Goal: Use online tool/utility: Utilize a website feature to perform a specific function

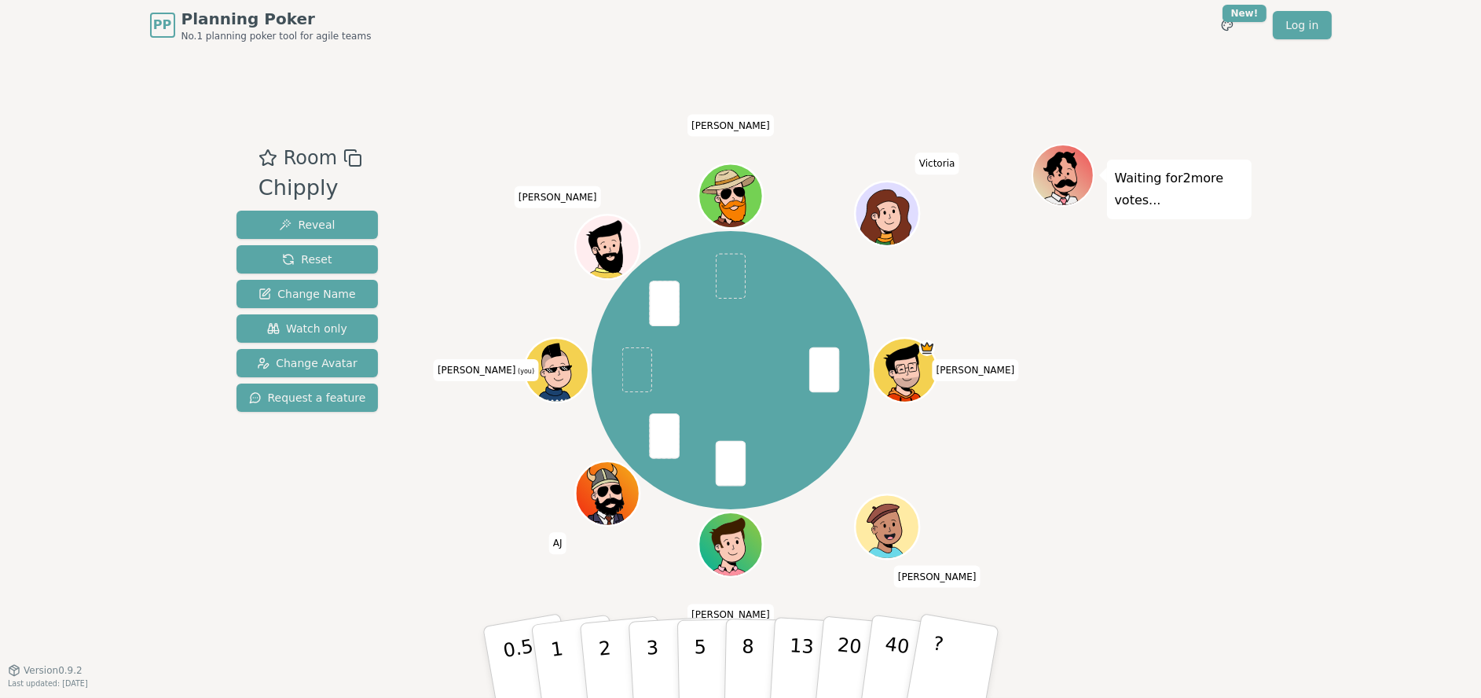
click at [19, 403] on div "PP Planning Poker No.1 planning poker tool for agile teams Toggle theme New! Lo…" at bounding box center [740, 349] width 1481 height 698
click at [552, 633] on p "1" at bounding box center [559, 664] width 24 height 86
click at [599, 646] on p "2" at bounding box center [605, 664] width 20 height 86
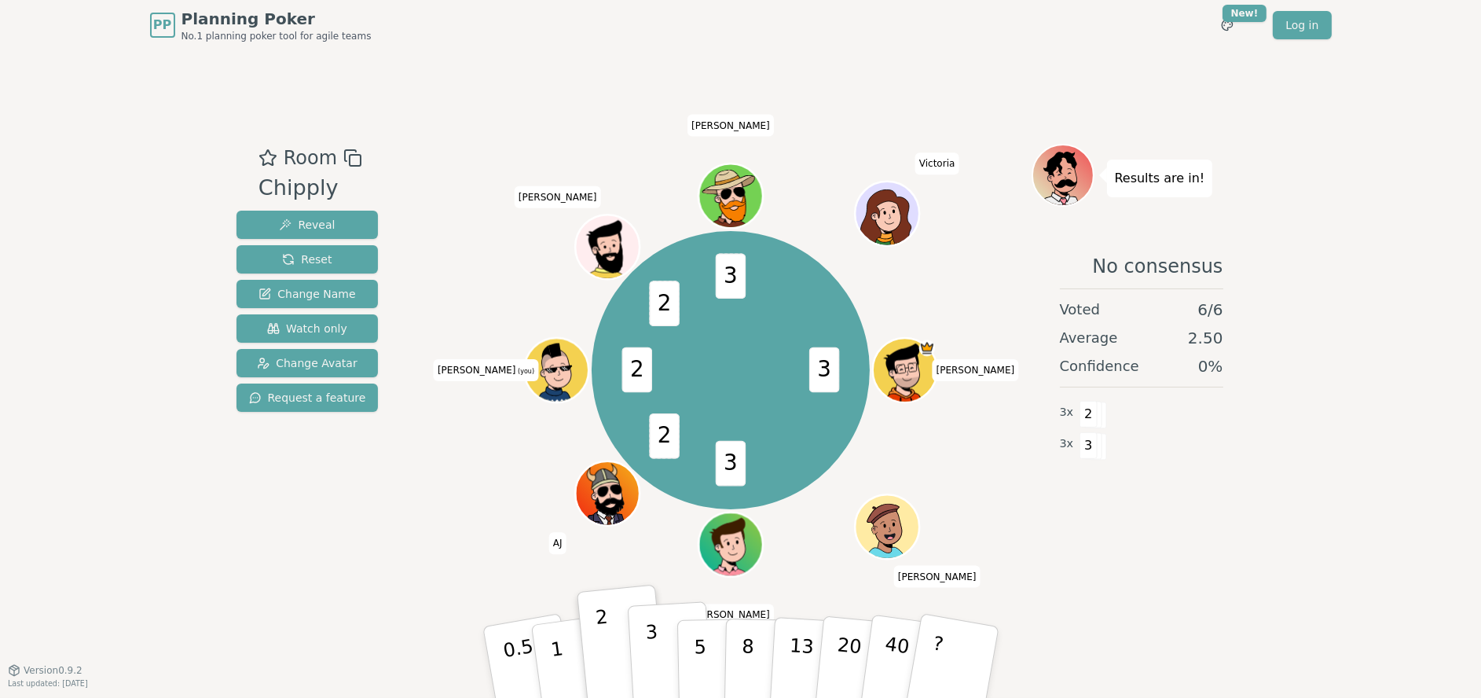
click at [645, 647] on button "3" at bounding box center [670, 662] width 86 height 123
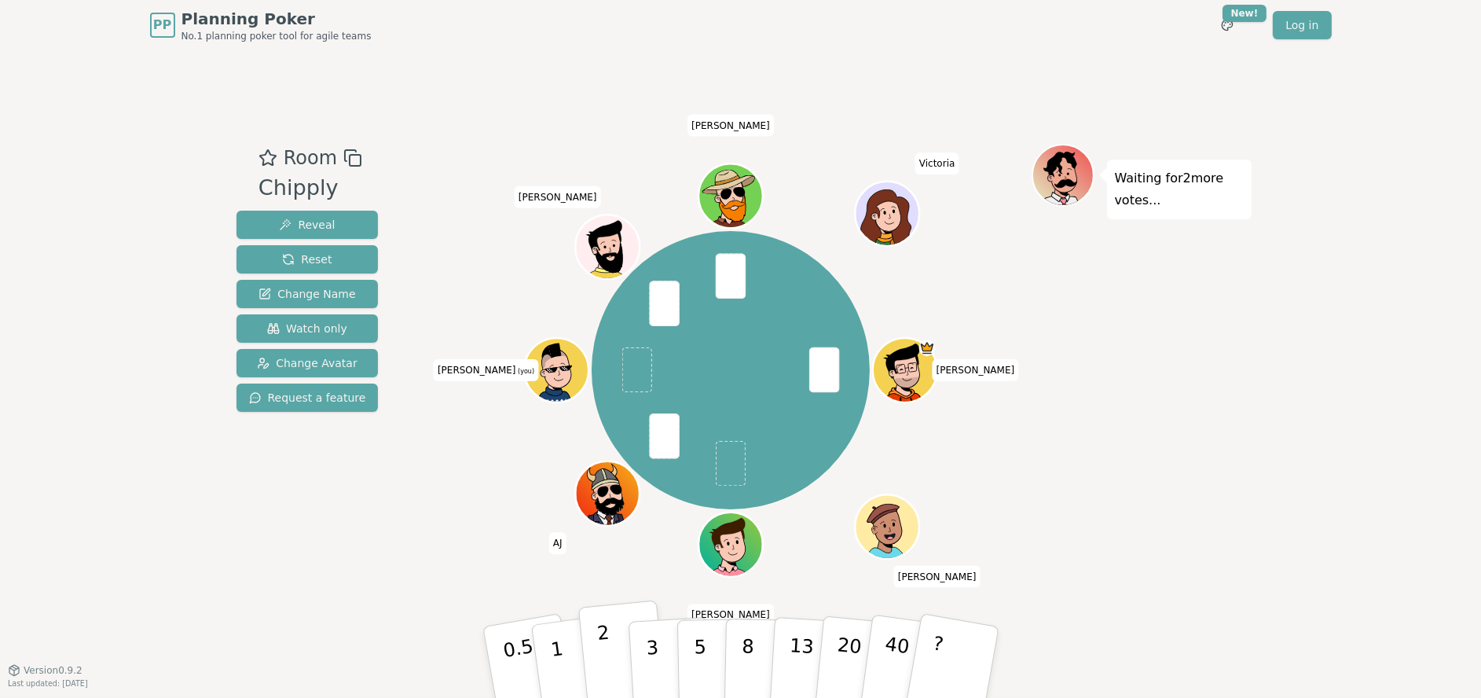
click at [607, 646] on p "2" at bounding box center [605, 664] width 20 height 86
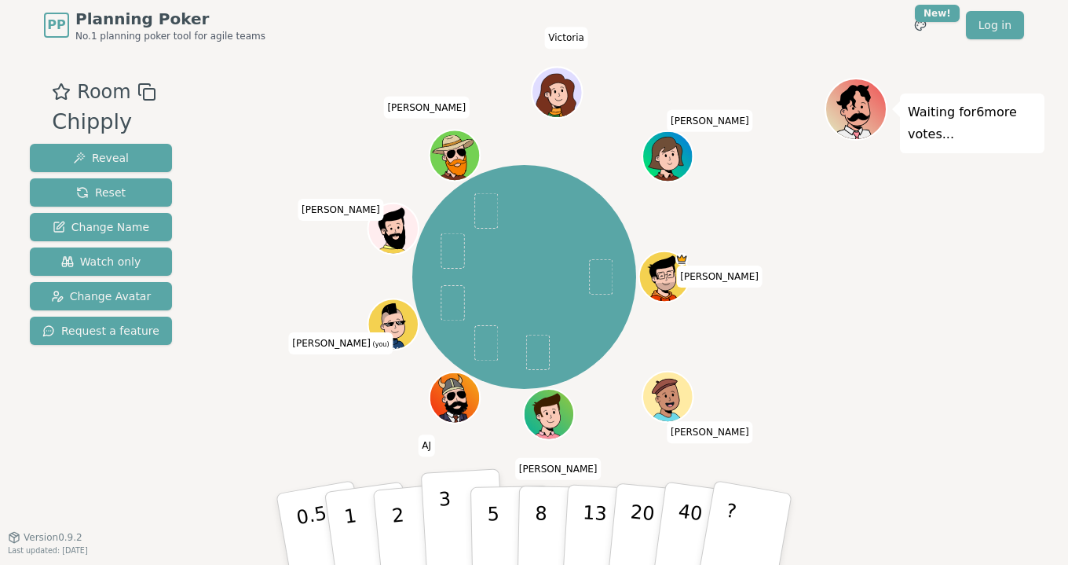
click at [438, 510] on button "3" at bounding box center [464, 529] width 86 height 123
click at [401, 515] on p "2" at bounding box center [400, 532] width 20 height 86
click at [434, 516] on button "3" at bounding box center [464, 529] width 86 height 123
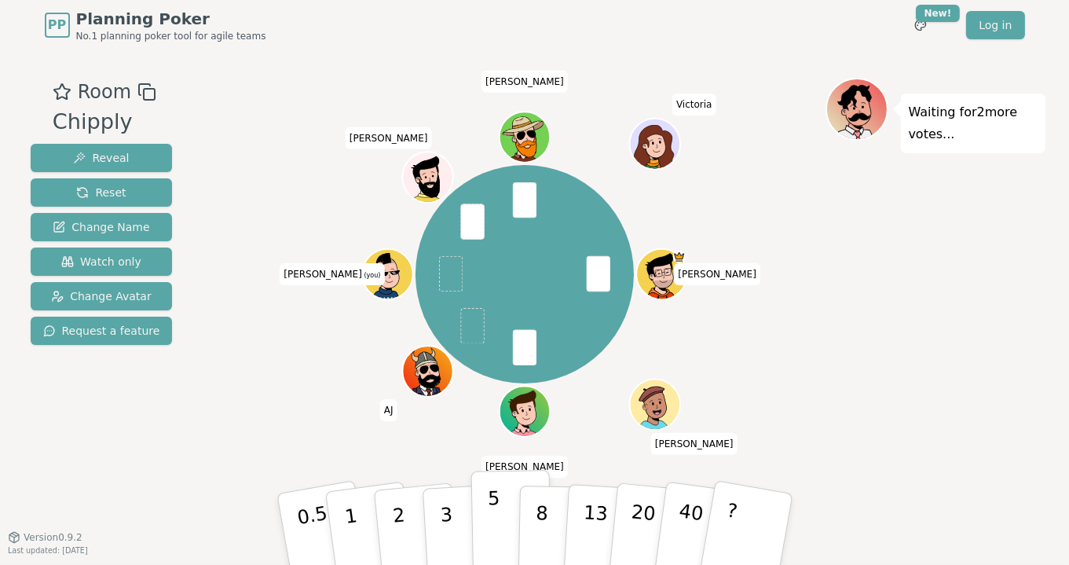
click at [490, 518] on p "5" at bounding box center [493, 529] width 13 height 85
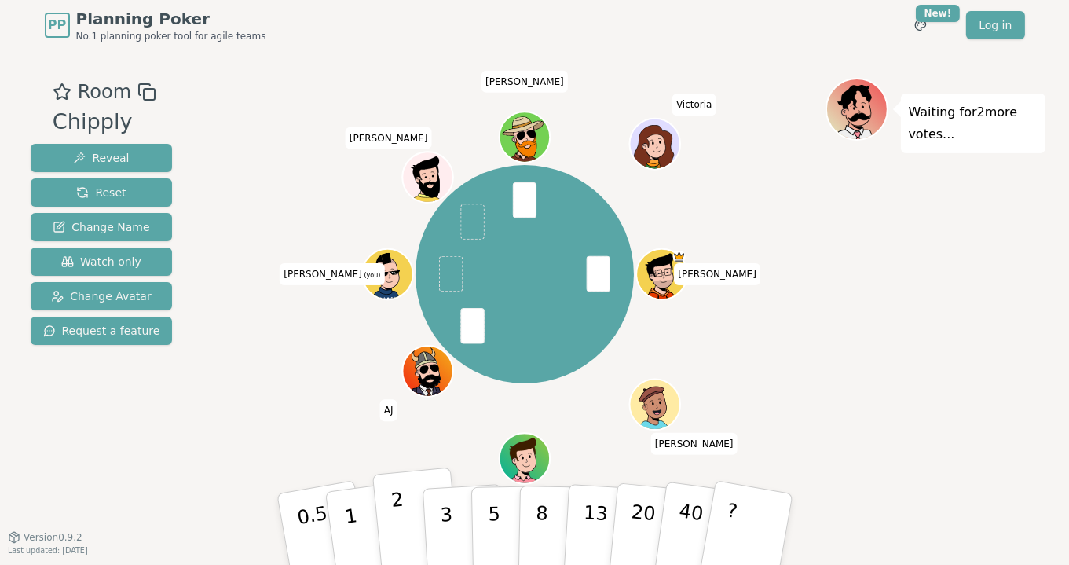
click at [399, 517] on p "2" at bounding box center [400, 532] width 20 height 86
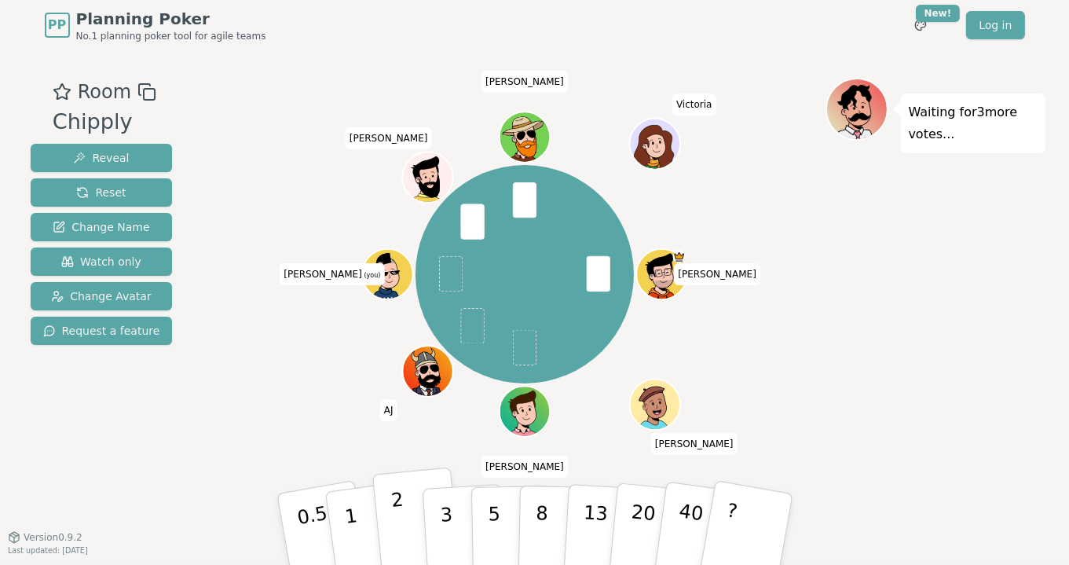
click at [394, 515] on p "2" at bounding box center [400, 532] width 20 height 86
click at [407, 514] on button "2" at bounding box center [417, 529] width 90 height 125
click at [456, 518] on button "3" at bounding box center [464, 529] width 86 height 123
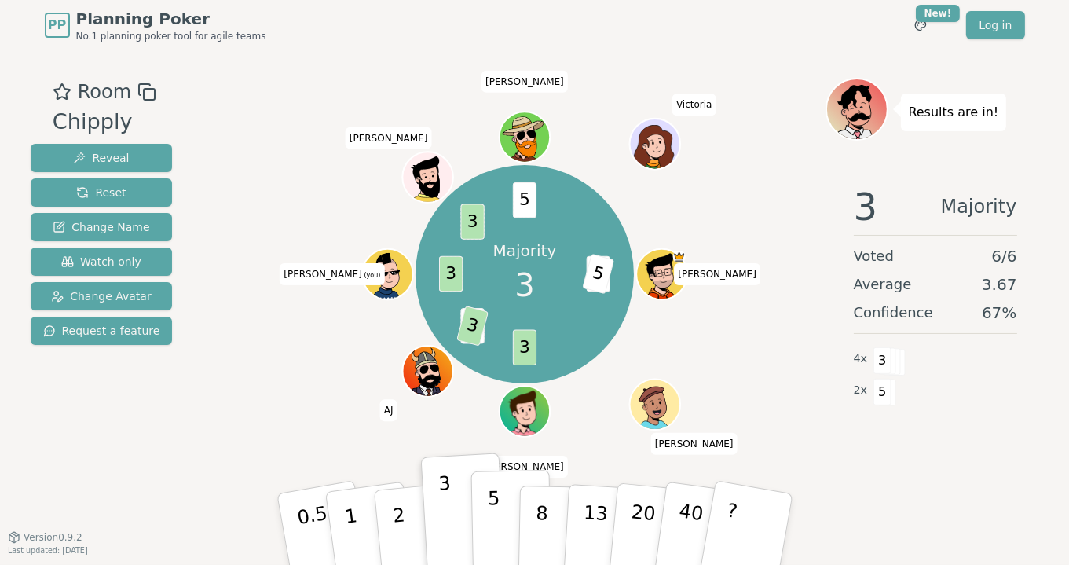
click at [498, 513] on button "5" at bounding box center [511, 529] width 81 height 119
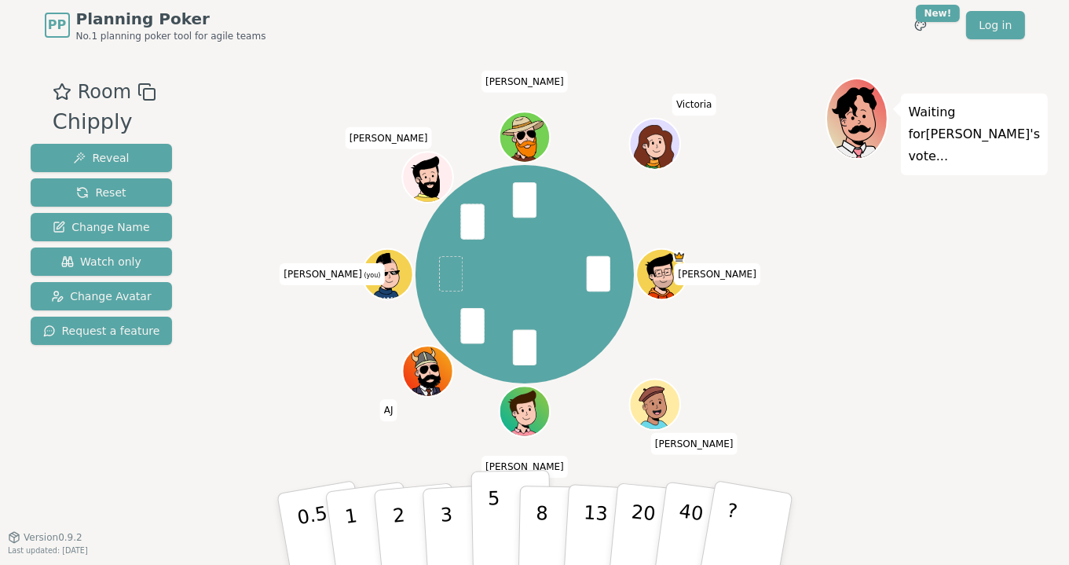
click at [490, 518] on p "5" at bounding box center [493, 529] width 13 height 85
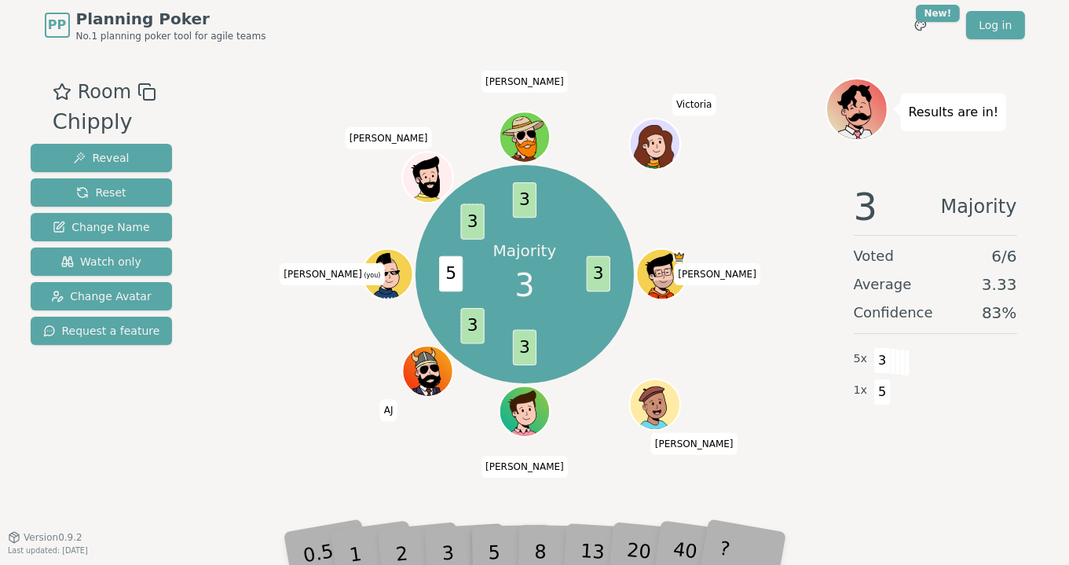
click at [448, 273] on span "5" at bounding box center [451, 273] width 24 height 35
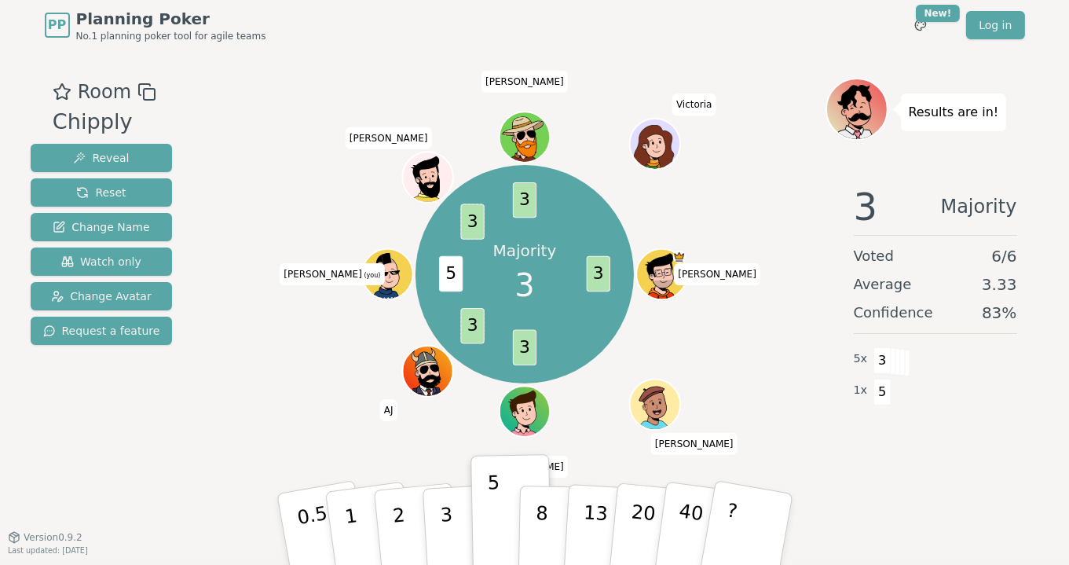
click at [457, 517] on button "3" at bounding box center [465, 545] width 86 height 123
